Goal: Transaction & Acquisition: Purchase product/service

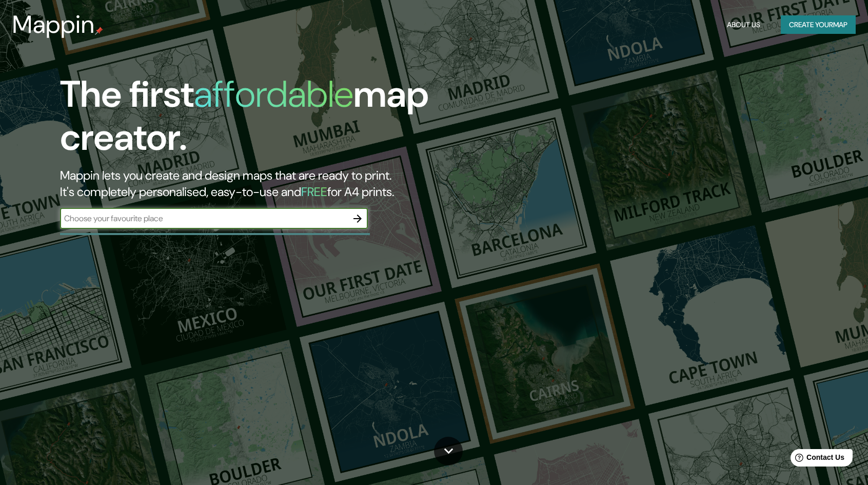
click at [363, 218] on icon "button" at bounding box center [357, 218] width 12 height 12
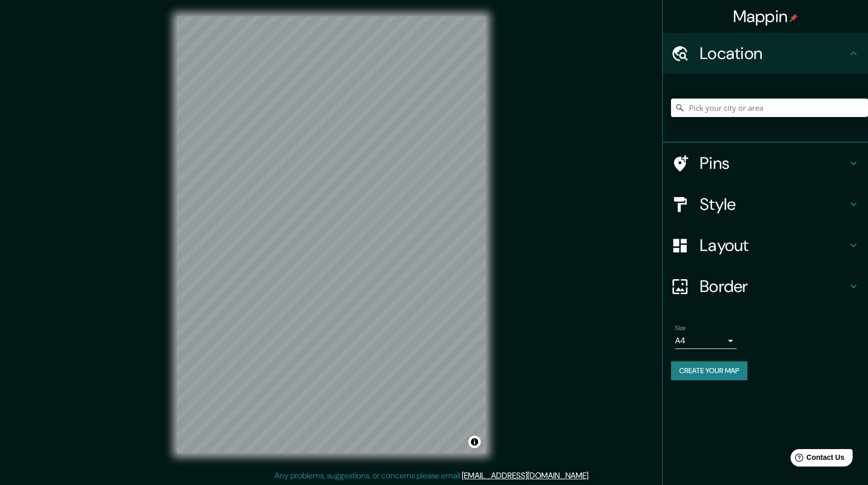
click at [844, 201] on h4 "Style" at bounding box center [774, 204] width 148 height 21
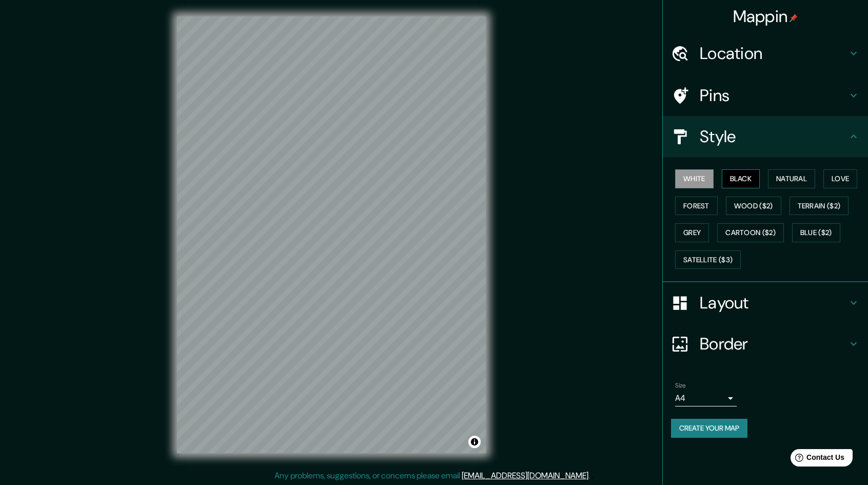
click at [757, 181] on button "Black" at bounding box center [741, 178] width 38 height 19
click at [772, 181] on button "Natural" at bounding box center [791, 178] width 47 height 19
click at [839, 175] on button "Love" at bounding box center [840, 178] width 34 height 19
click at [764, 202] on button "Wood ($2)" at bounding box center [753, 205] width 55 height 19
click at [688, 234] on button "Grey" at bounding box center [692, 232] width 34 height 19
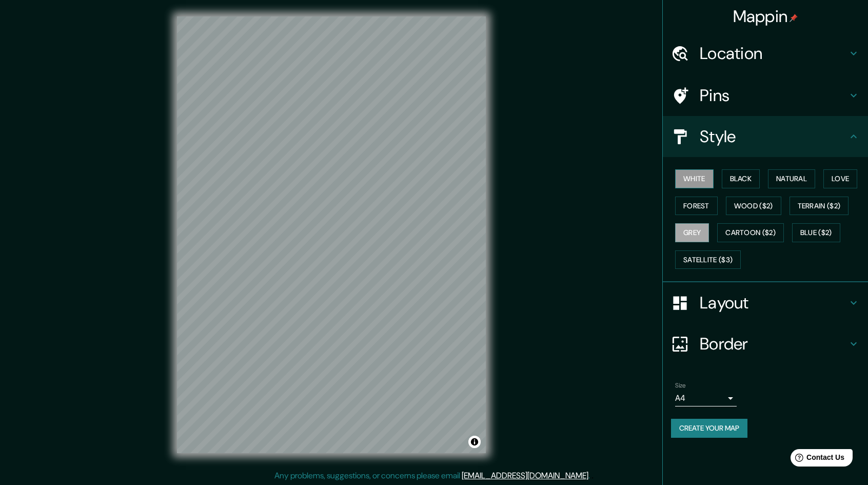
click at [708, 181] on button "White" at bounding box center [694, 178] width 38 height 19
click at [709, 201] on button "Forest" at bounding box center [696, 205] width 43 height 19
click at [741, 172] on button "Black" at bounding box center [741, 178] width 38 height 19
click at [693, 178] on button "White" at bounding box center [694, 178] width 38 height 19
